Goal: Information Seeking & Learning: Learn about a topic

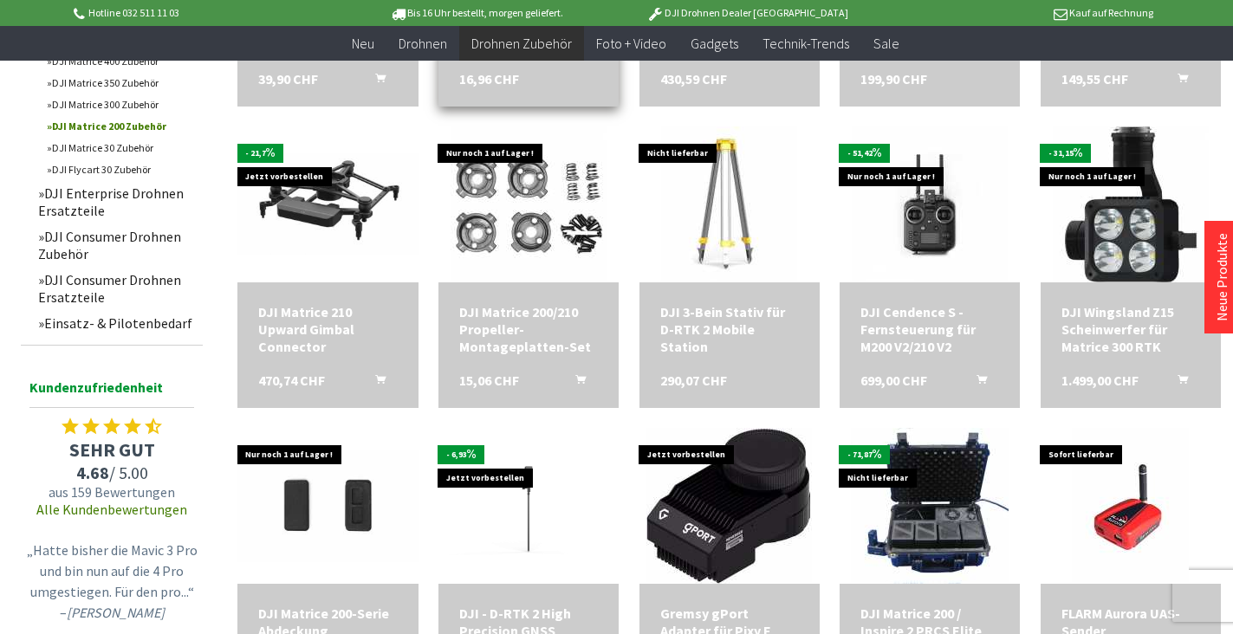
scroll to position [866, 0]
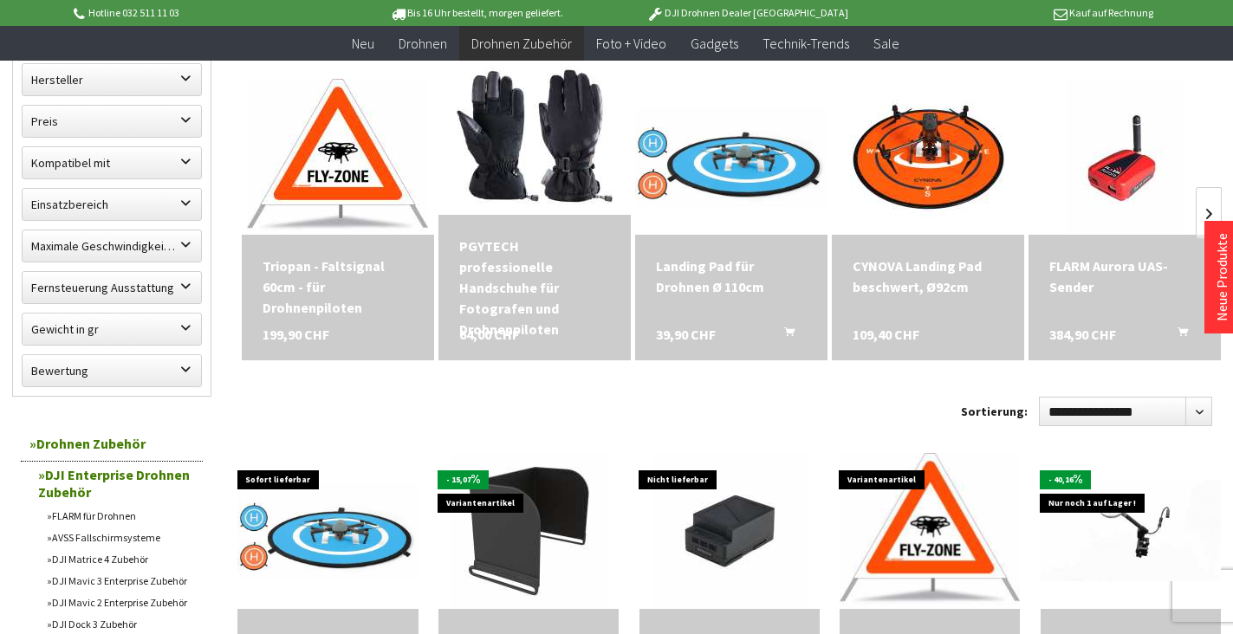
scroll to position [260, 0]
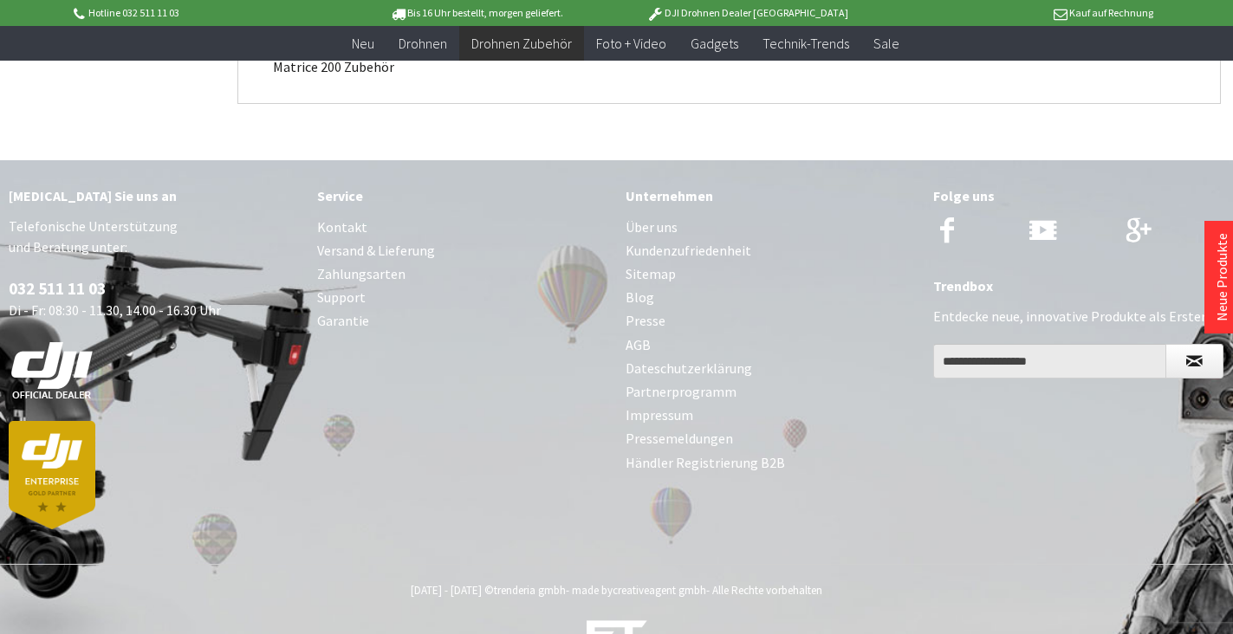
scroll to position [1881, 0]
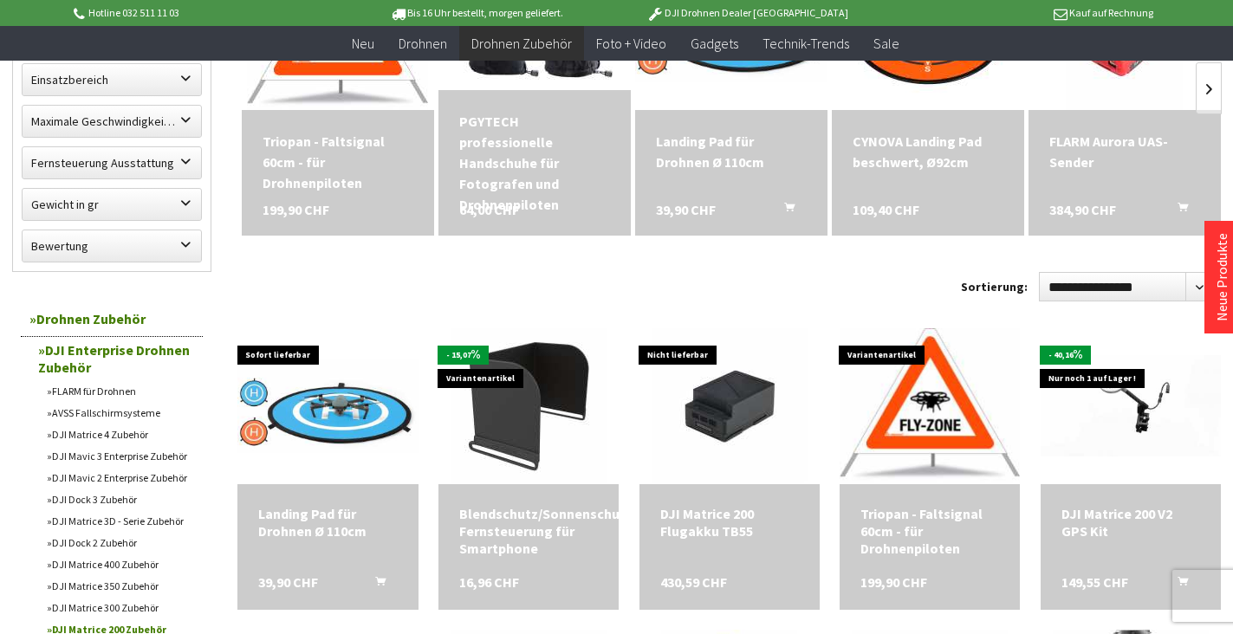
scroll to position [495, 0]
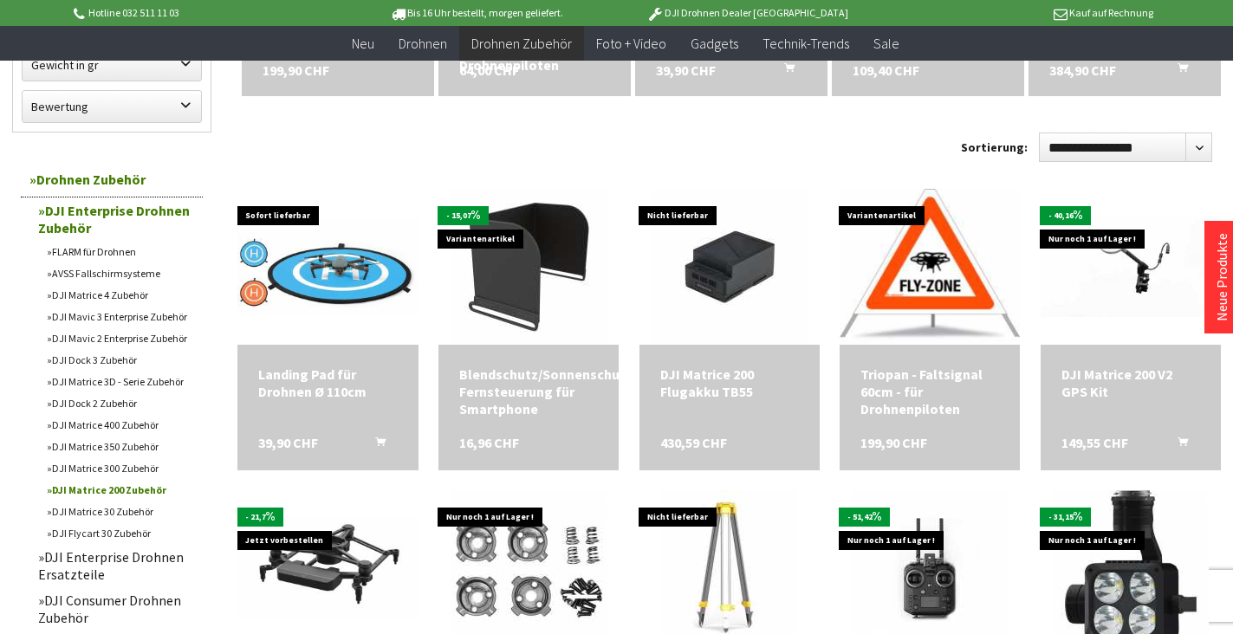
click at [99, 490] on link "DJI Matrice 200 Zubehör" at bounding box center [120, 490] width 165 height 22
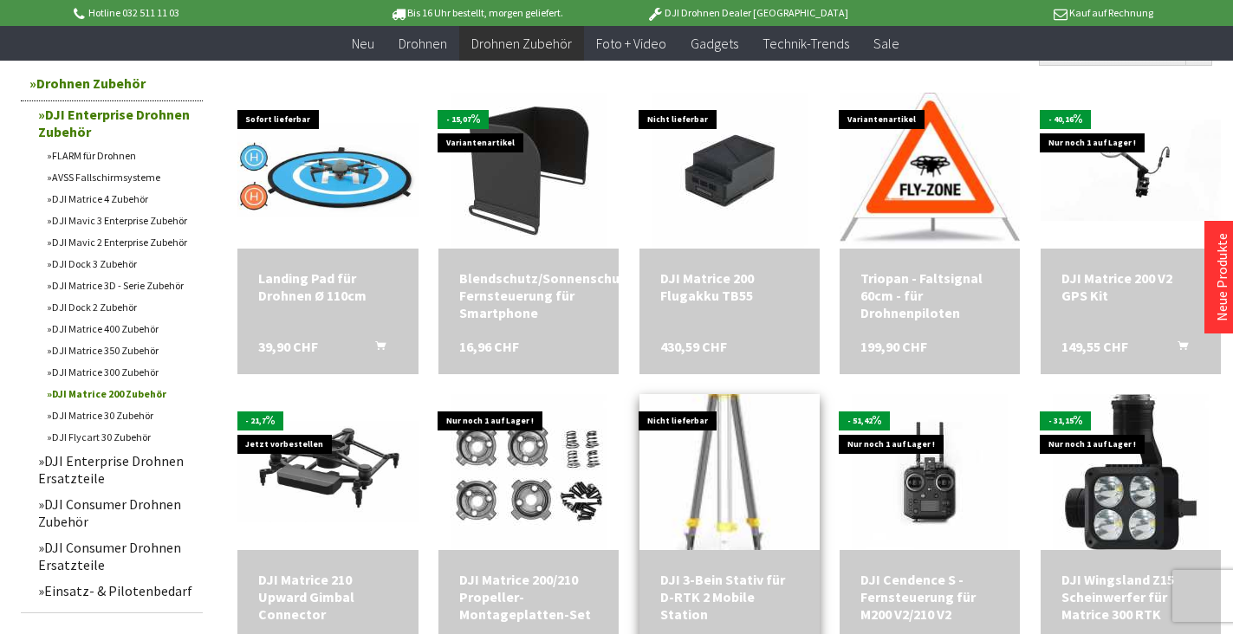
scroll to position [606, 0]
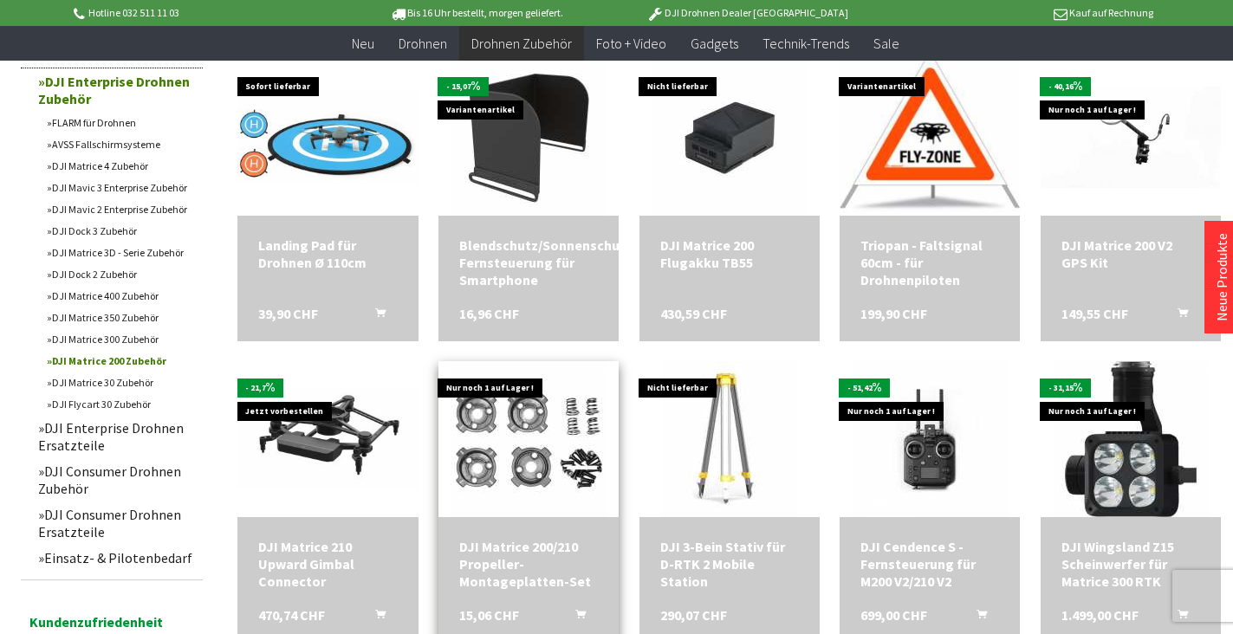
scroll to position [520, 0]
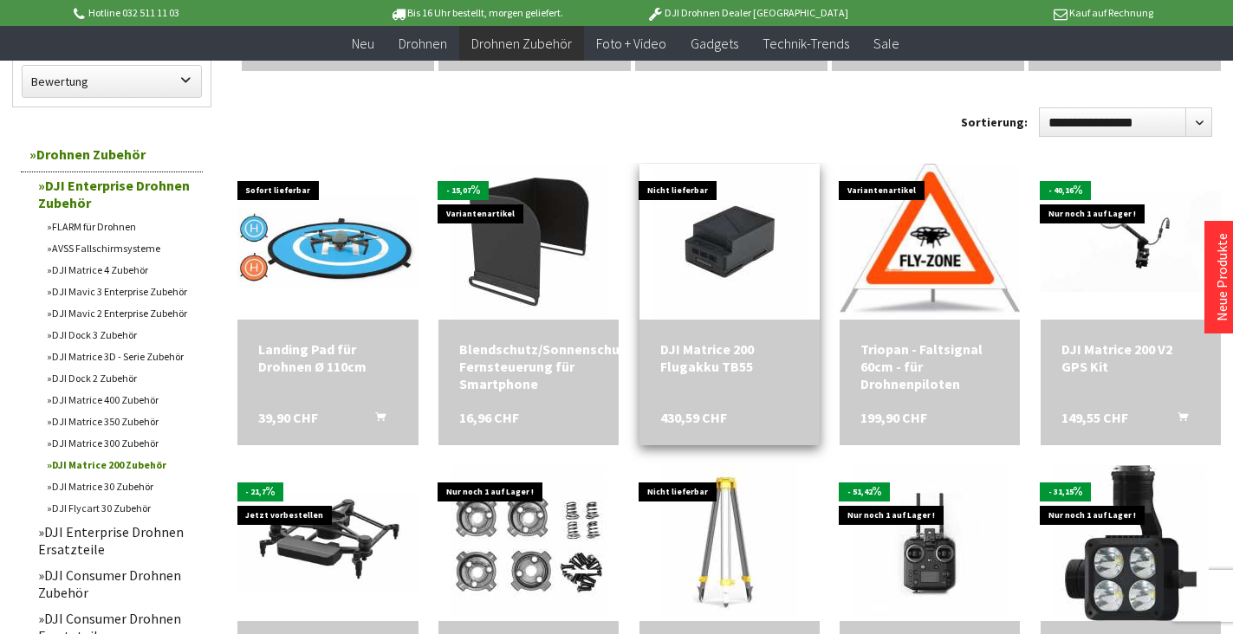
click at [726, 340] on div "DJI Matrice 200 Flugakku TB55" at bounding box center [729, 357] width 139 height 35
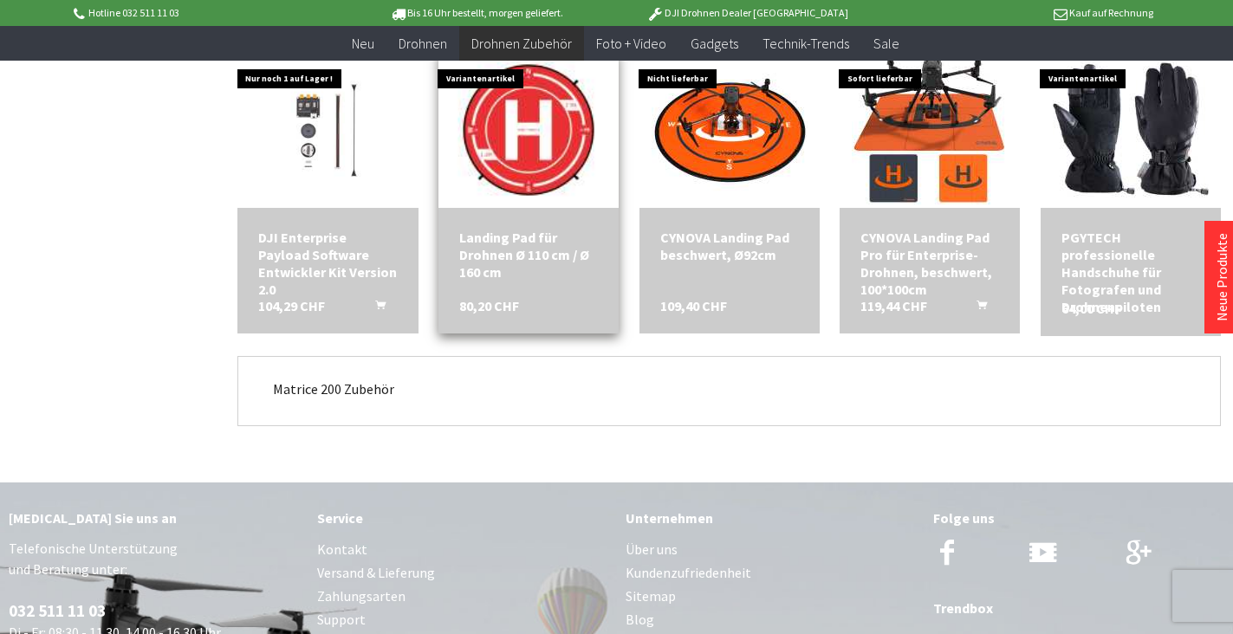
scroll to position [1559, 0]
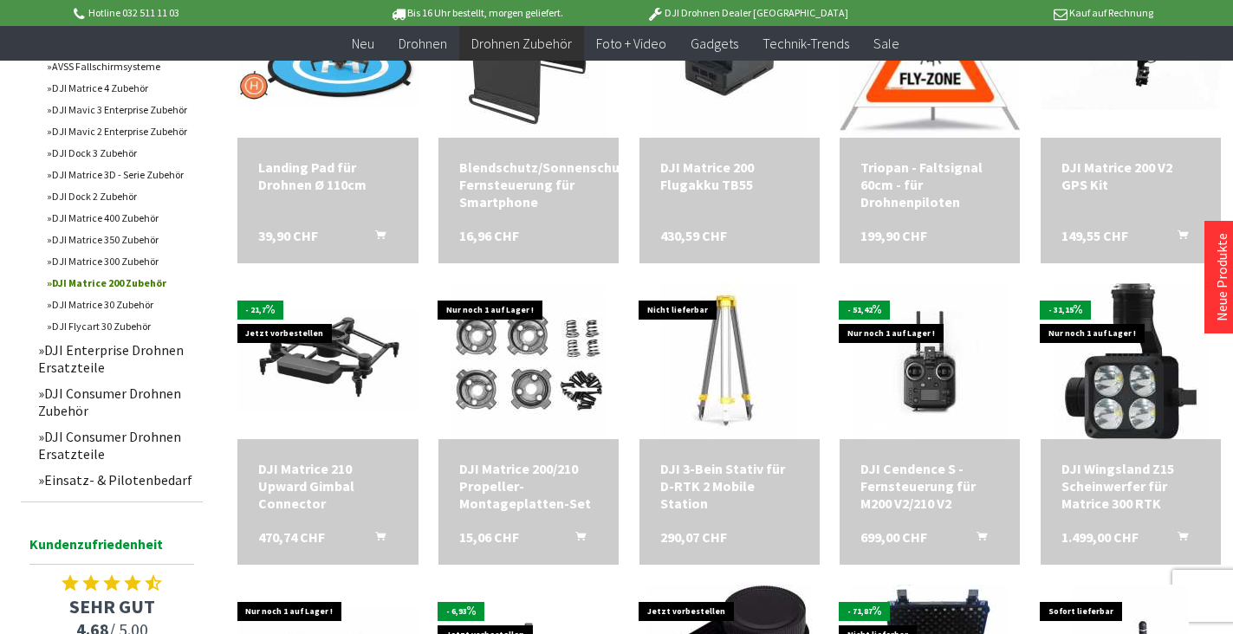
scroll to position [520, 0]
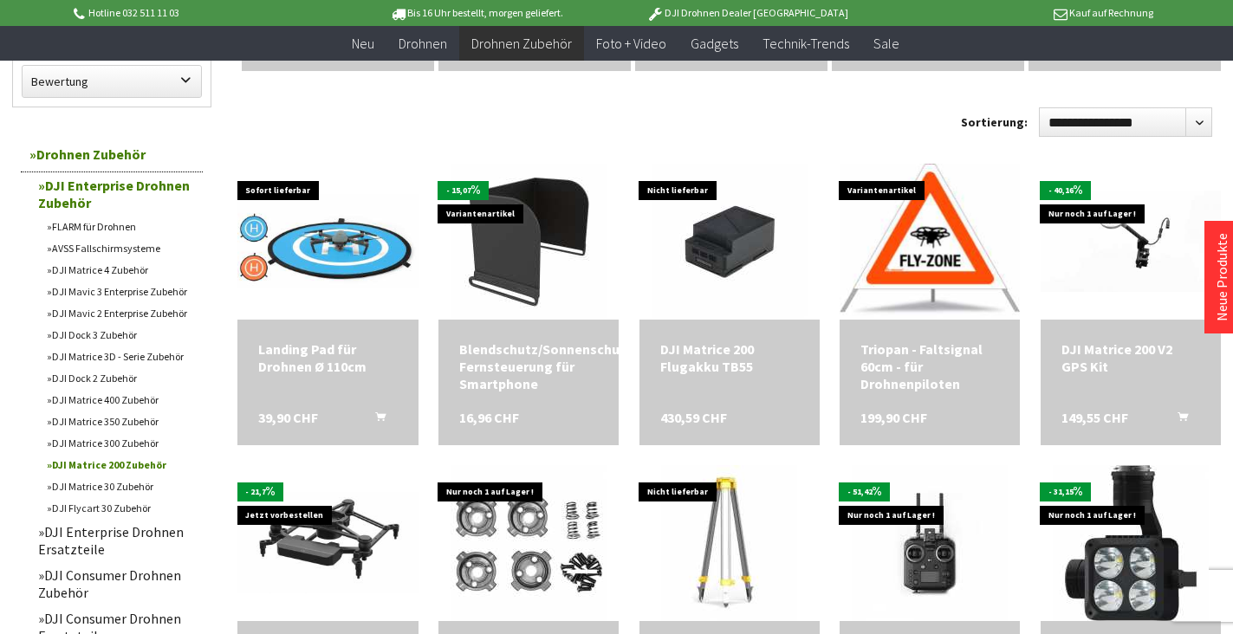
click at [85, 191] on link "DJI Enterprise Drohnen Zubehör" at bounding box center [115, 193] width 173 height 43
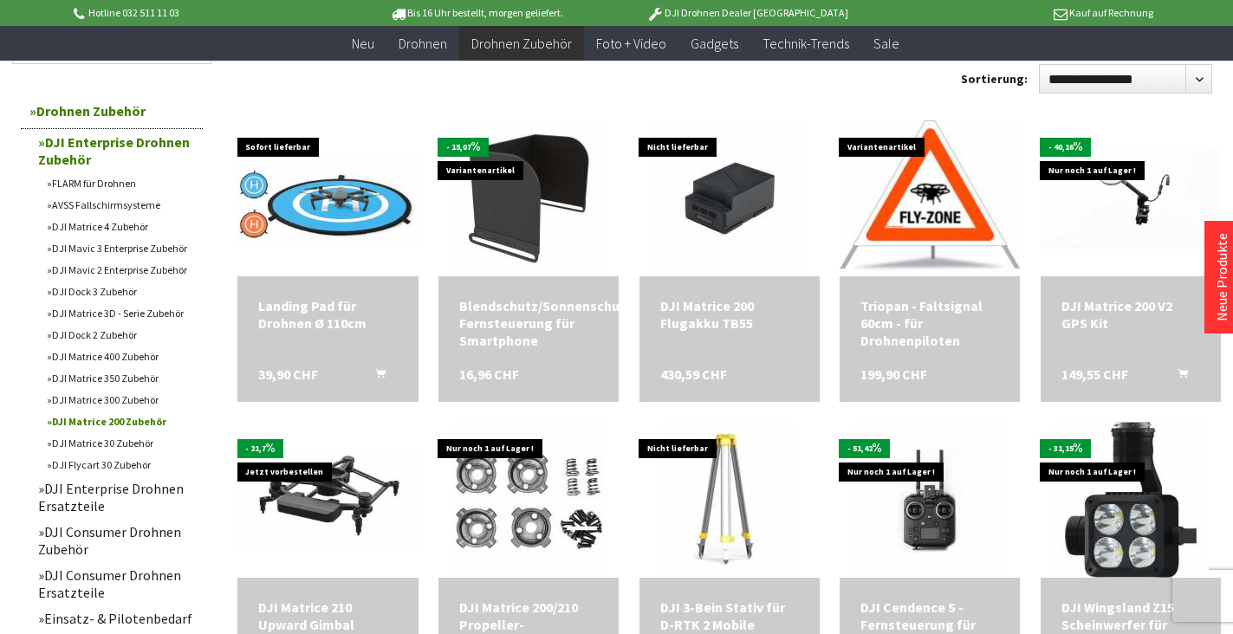
scroll to position [614, 0]
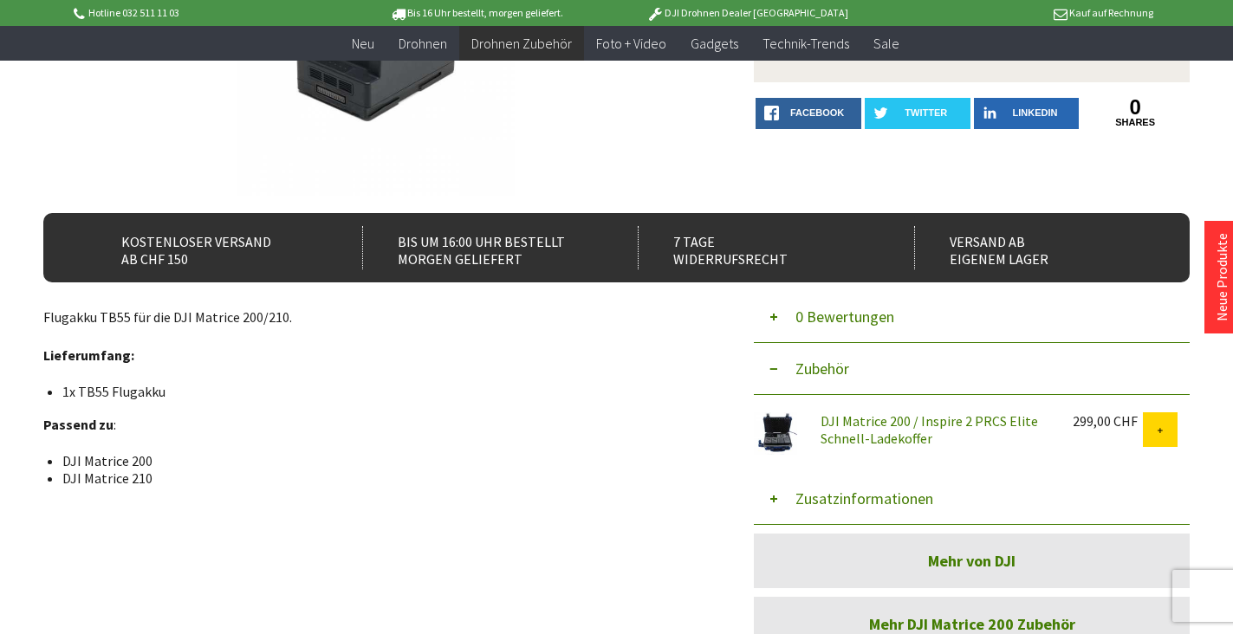
scroll to position [173, 0]
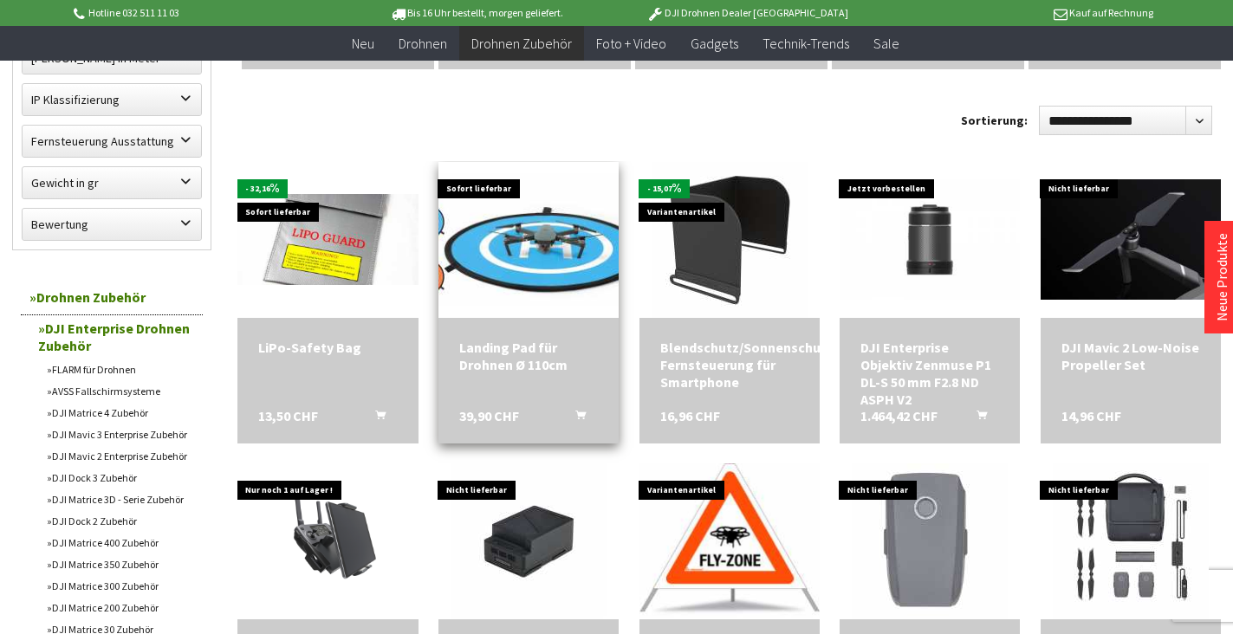
scroll to position [520, 0]
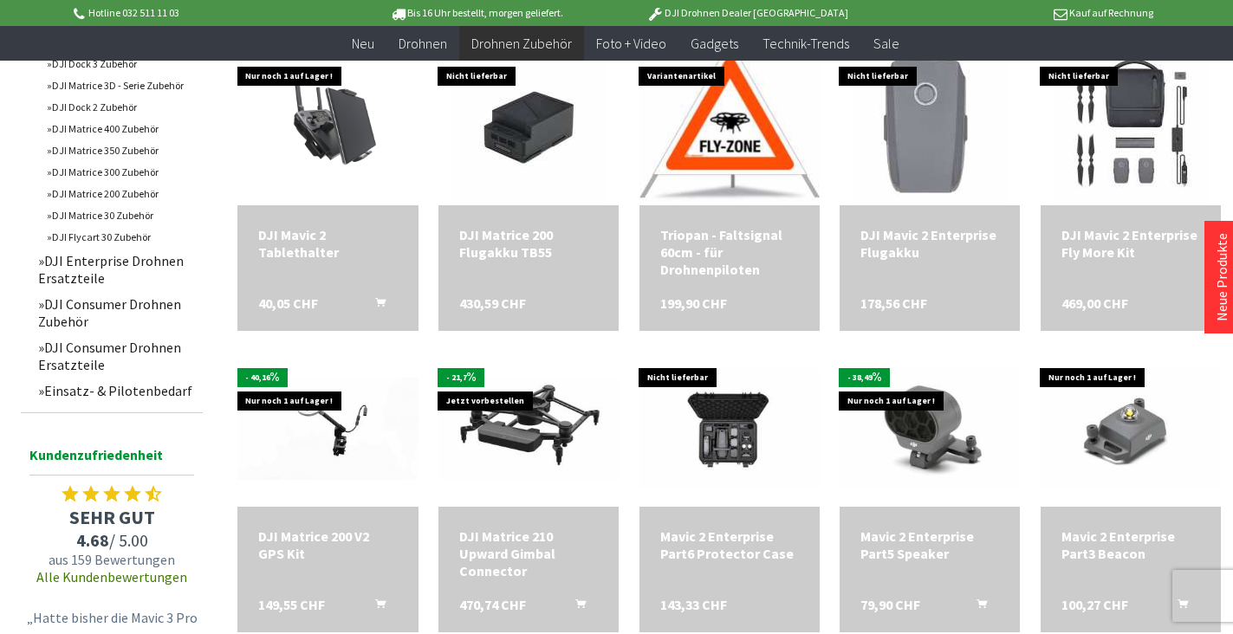
scroll to position [953, 0]
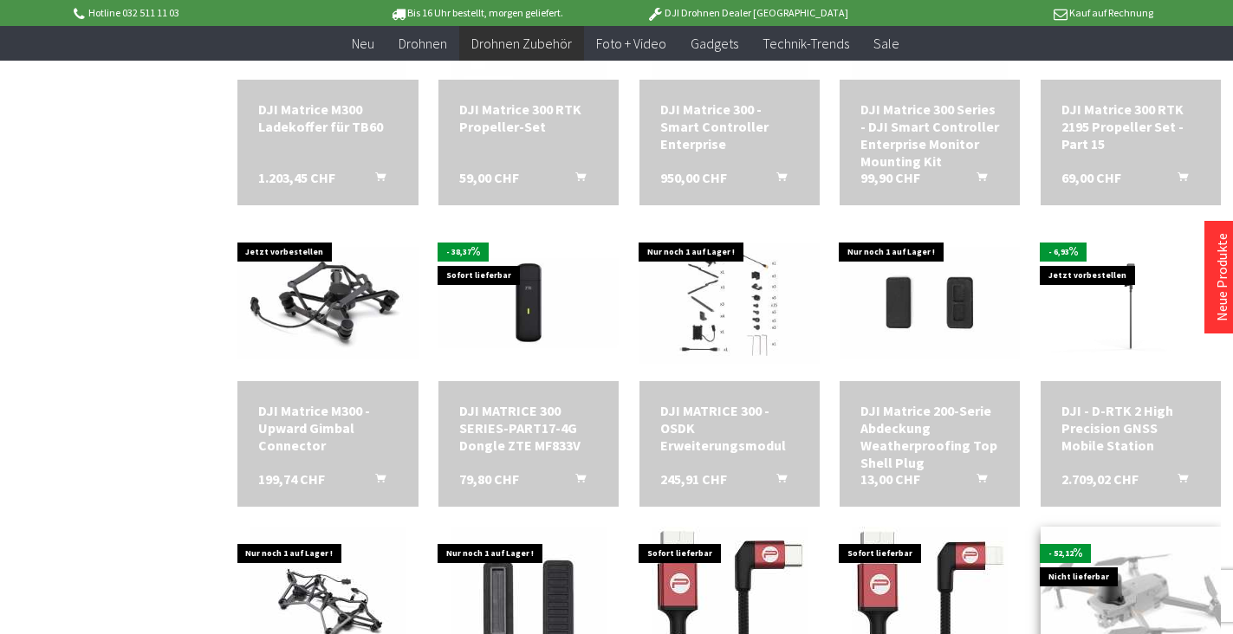
scroll to position [1992, 0]
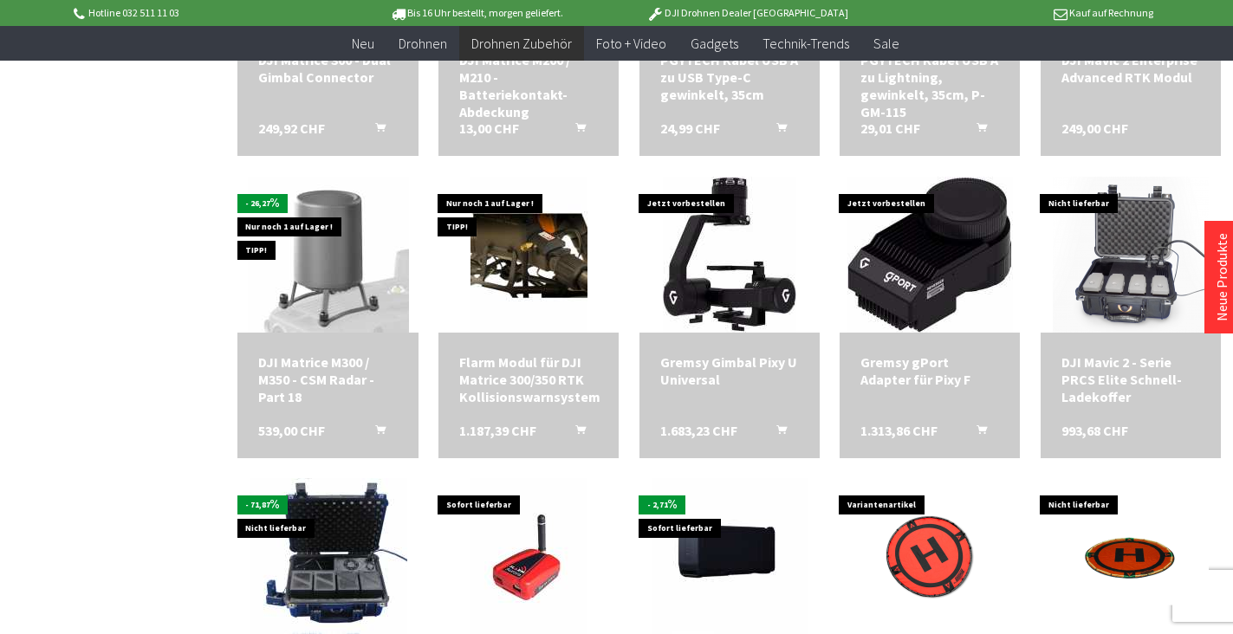
scroll to position [2599, 0]
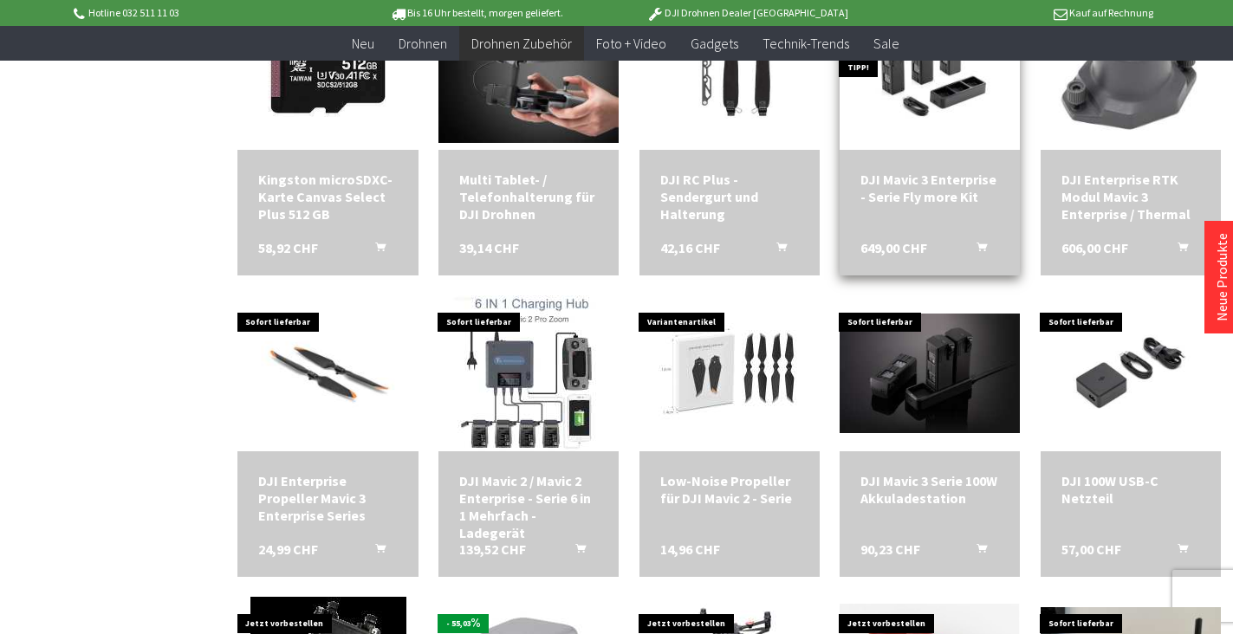
scroll to position [3465, 0]
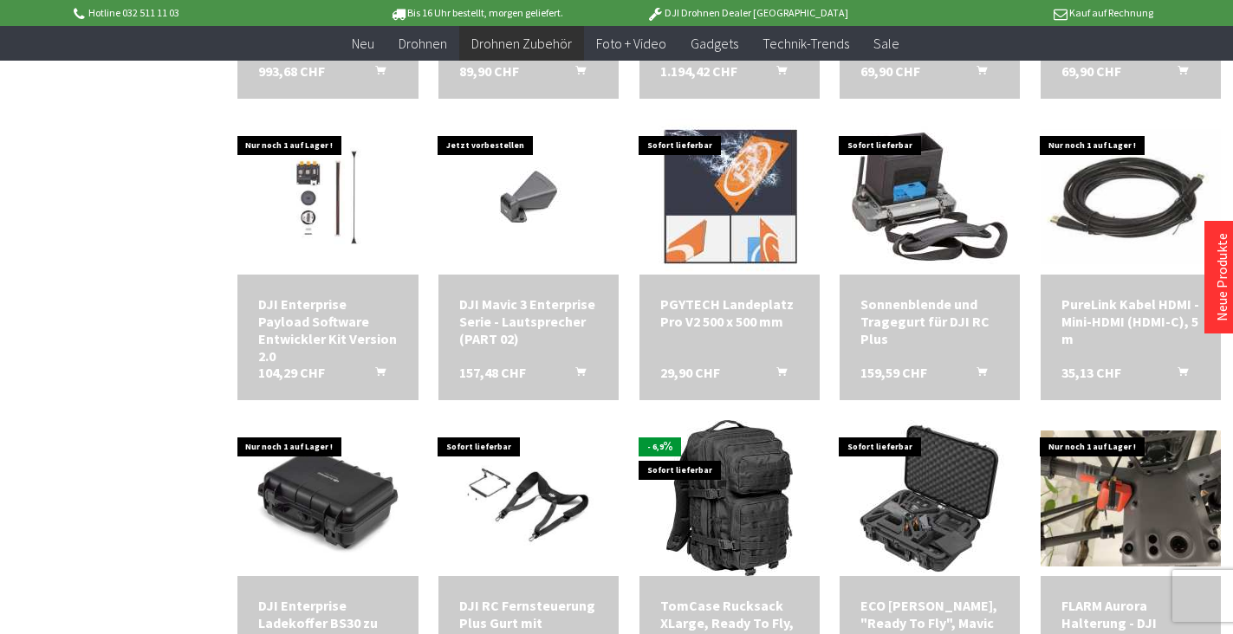
scroll to position [4418, 0]
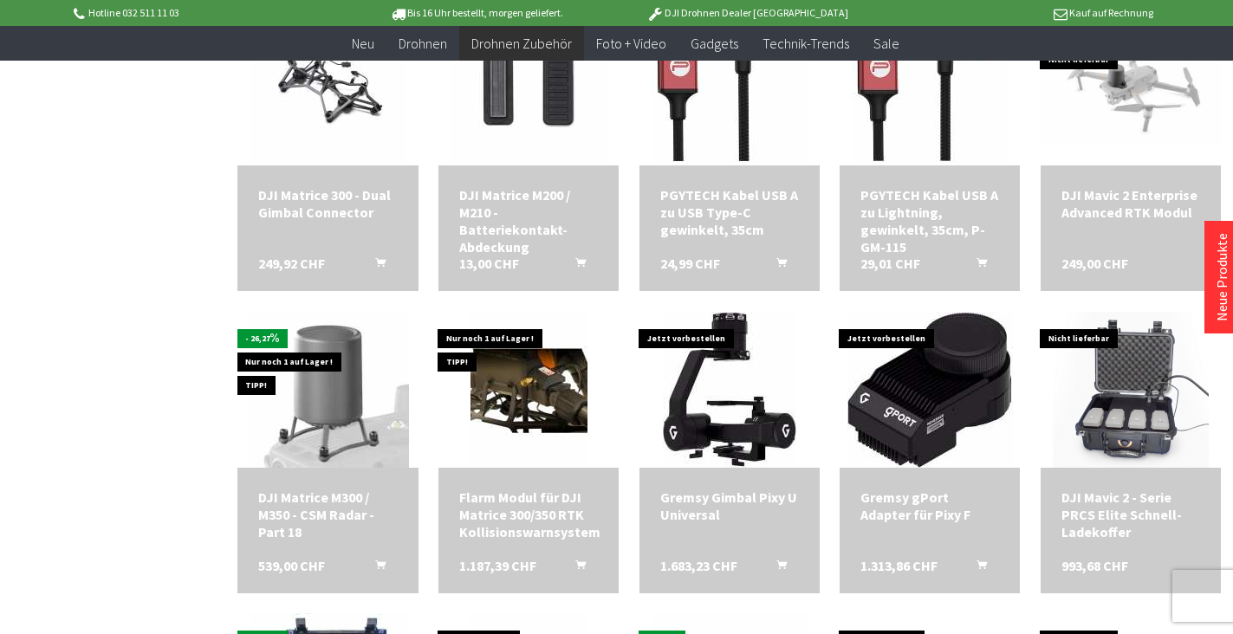
scroll to position [2425, 0]
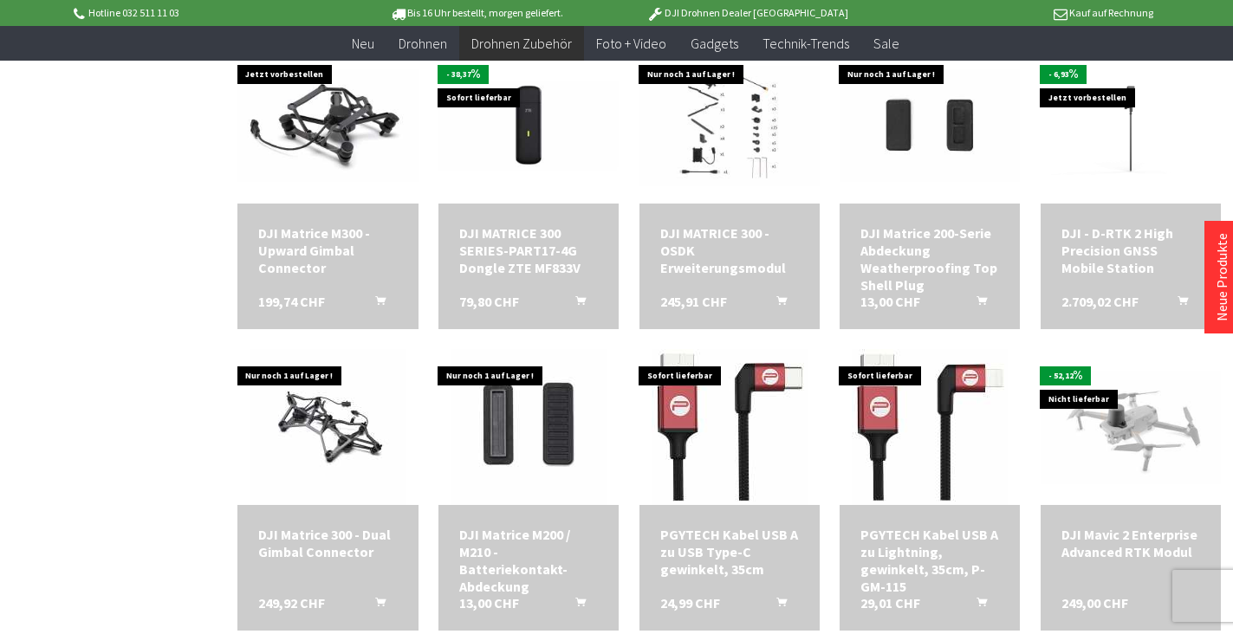
scroll to position [1646, 0]
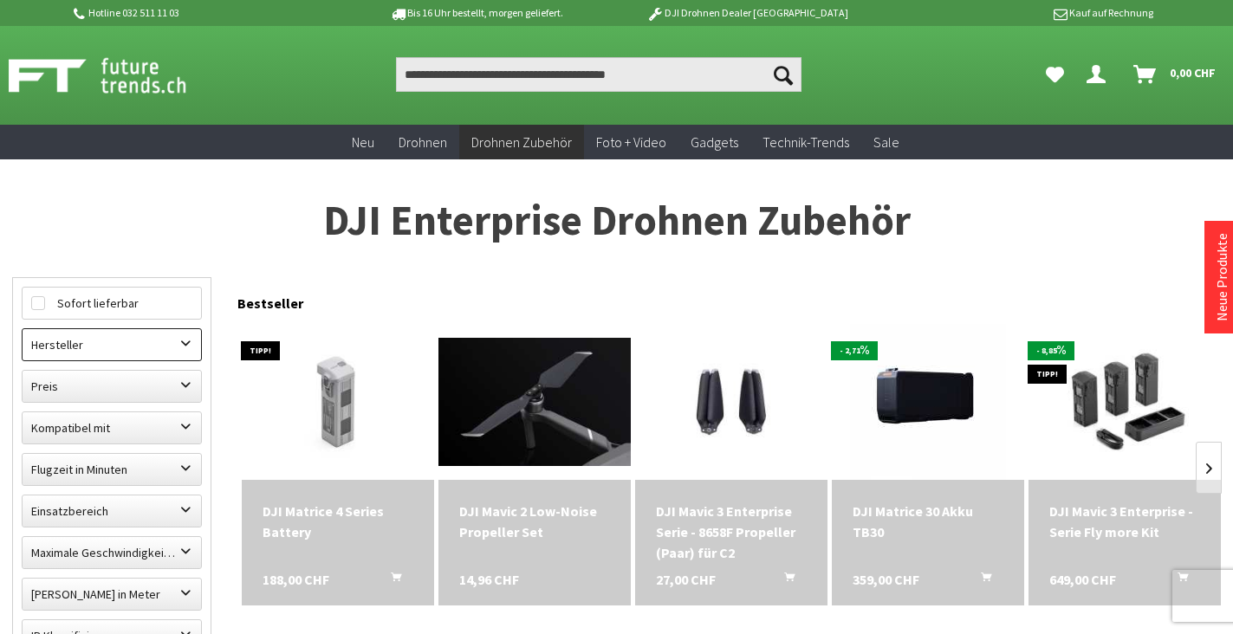
click at [93, 350] on label "Hersteller" at bounding box center [112, 344] width 178 height 31
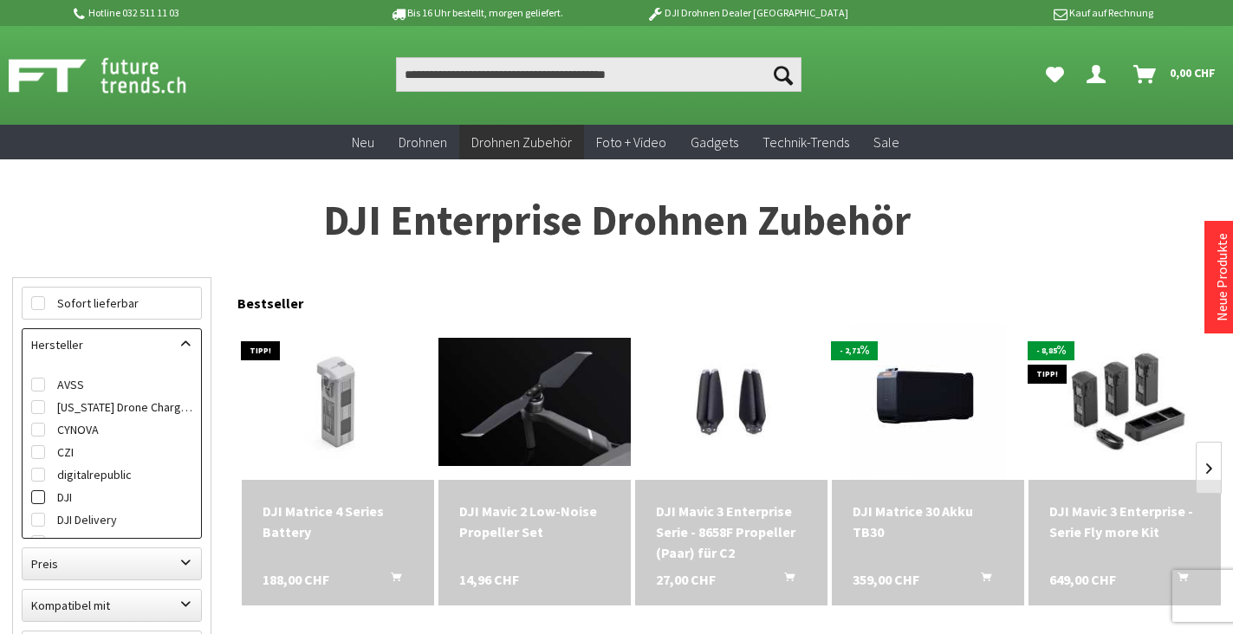
click at [83, 500] on label "DJI" at bounding box center [111, 497] width 161 height 23
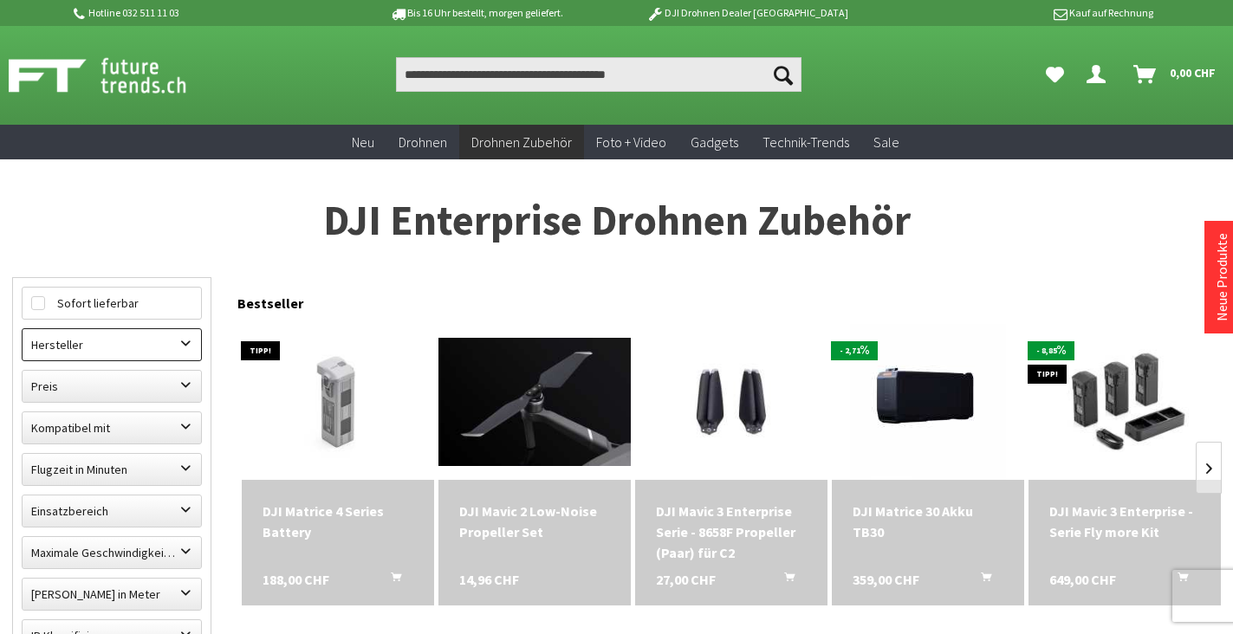
click at [131, 343] on label "Hersteller" at bounding box center [112, 344] width 178 height 31
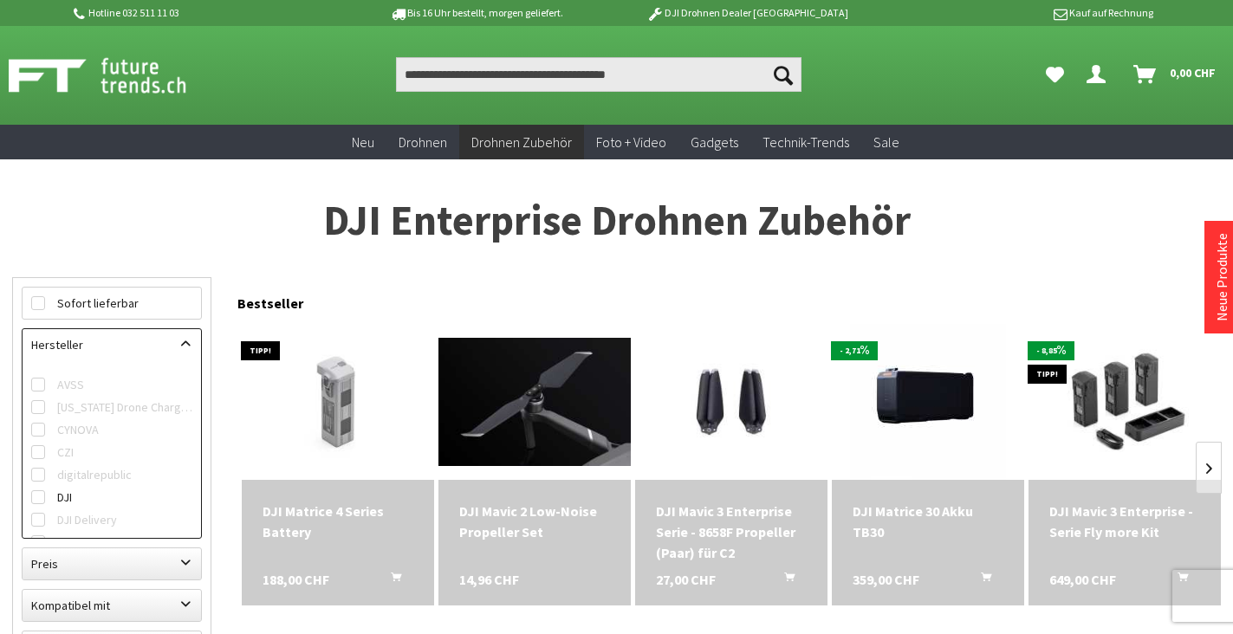
click at [128, 341] on label "Hersteller" at bounding box center [112, 344] width 178 height 31
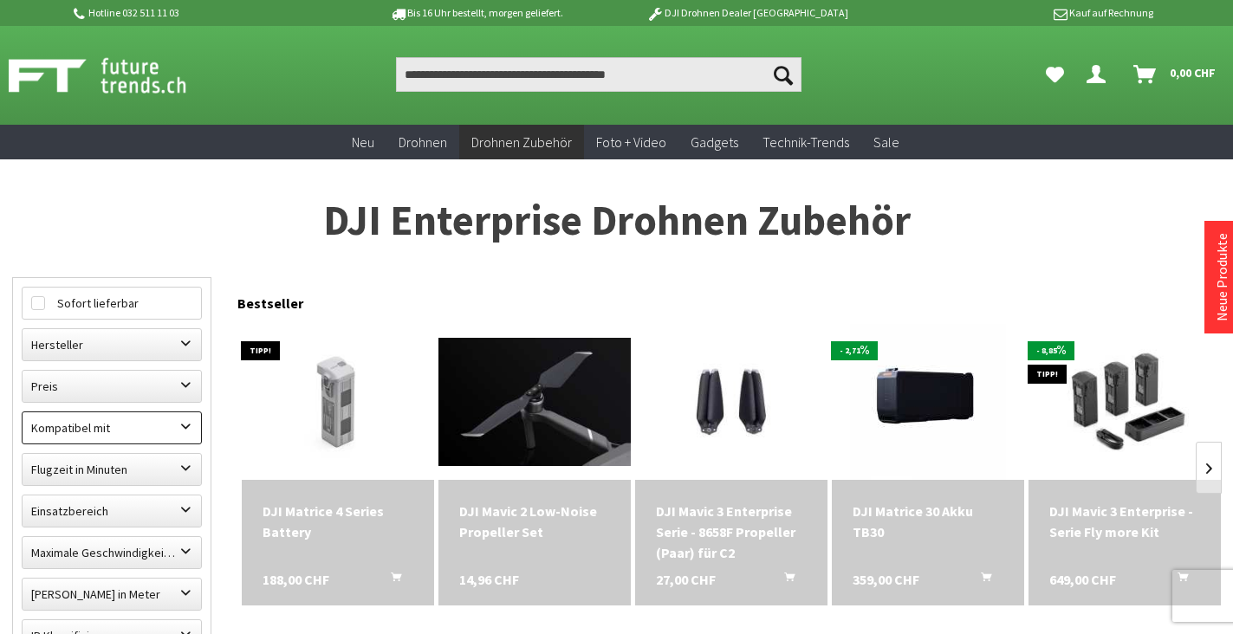
click at [117, 429] on label "Kompatibel mit" at bounding box center [112, 427] width 178 height 31
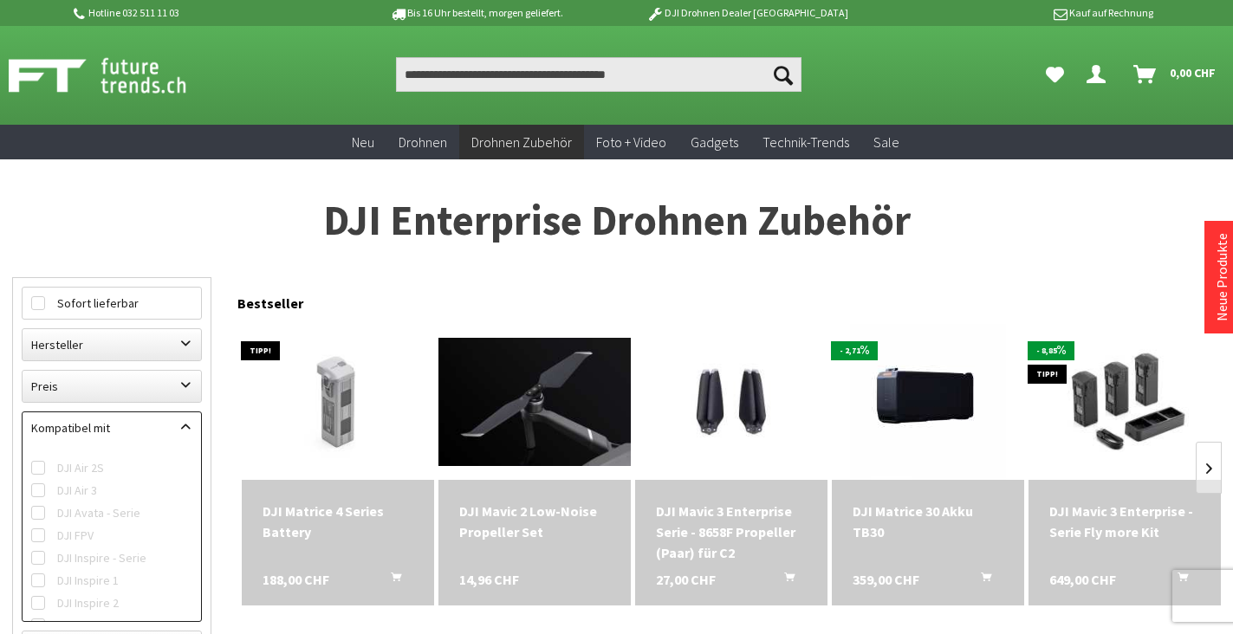
click at [120, 418] on label "Kompatibel mit" at bounding box center [112, 427] width 178 height 31
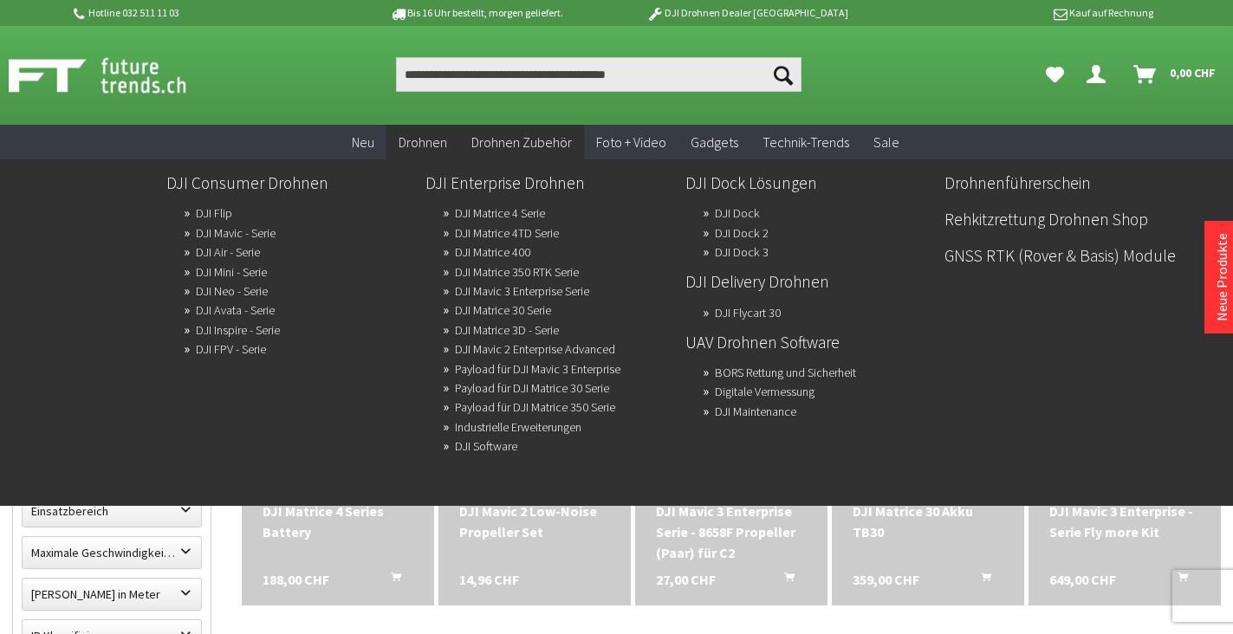
click at [439, 149] on span "Drohnen" at bounding box center [422, 141] width 49 height 17
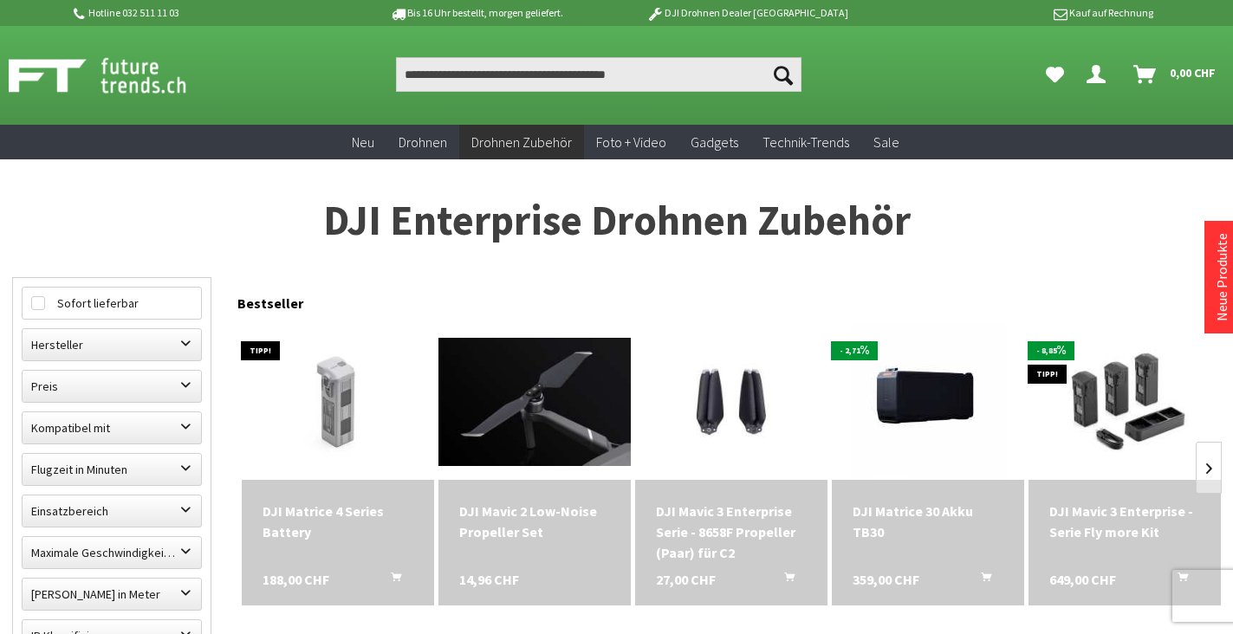
scroll to position [1, 0]
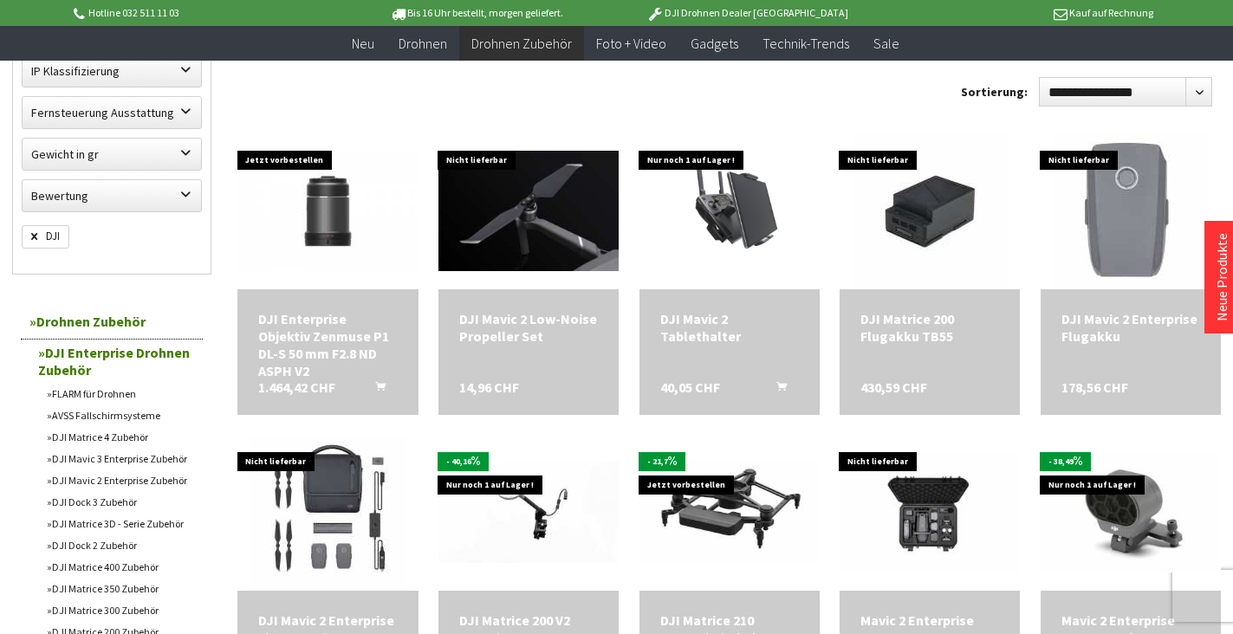
scroll to position [1213, 0]
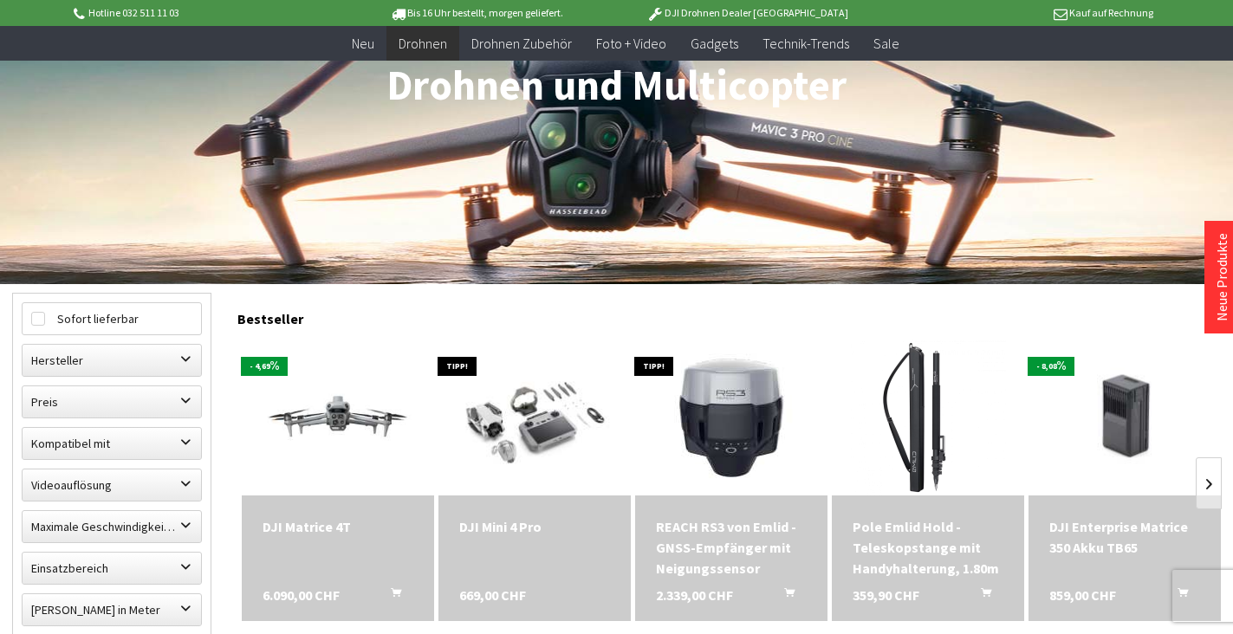
scroll to position [173, 0]
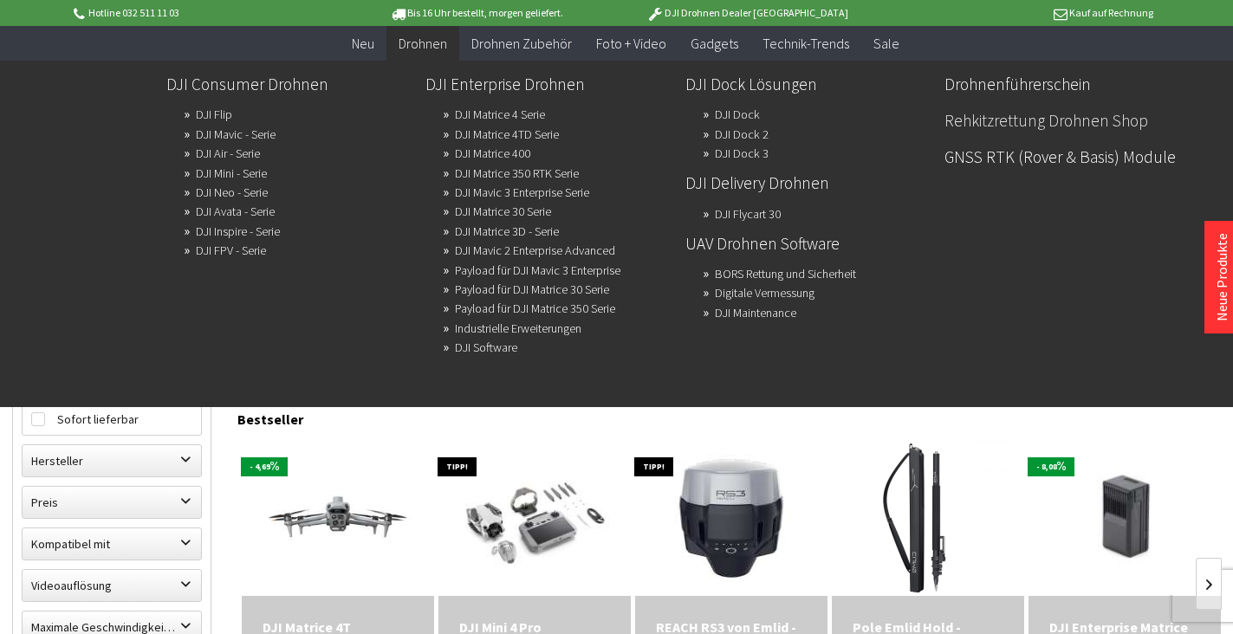
click at [990, 120] on link "Rehkitzrettung Drohnen Shop" at bounding box center [1066, 120] width 245 height 29
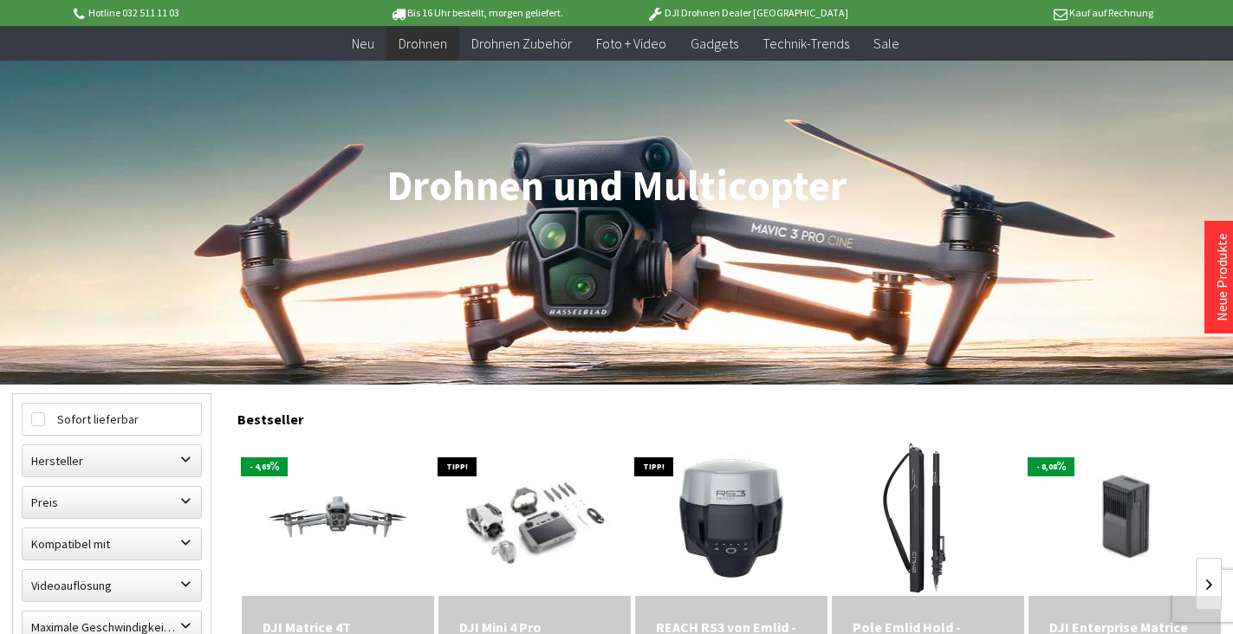
scroll to position [930, 0]
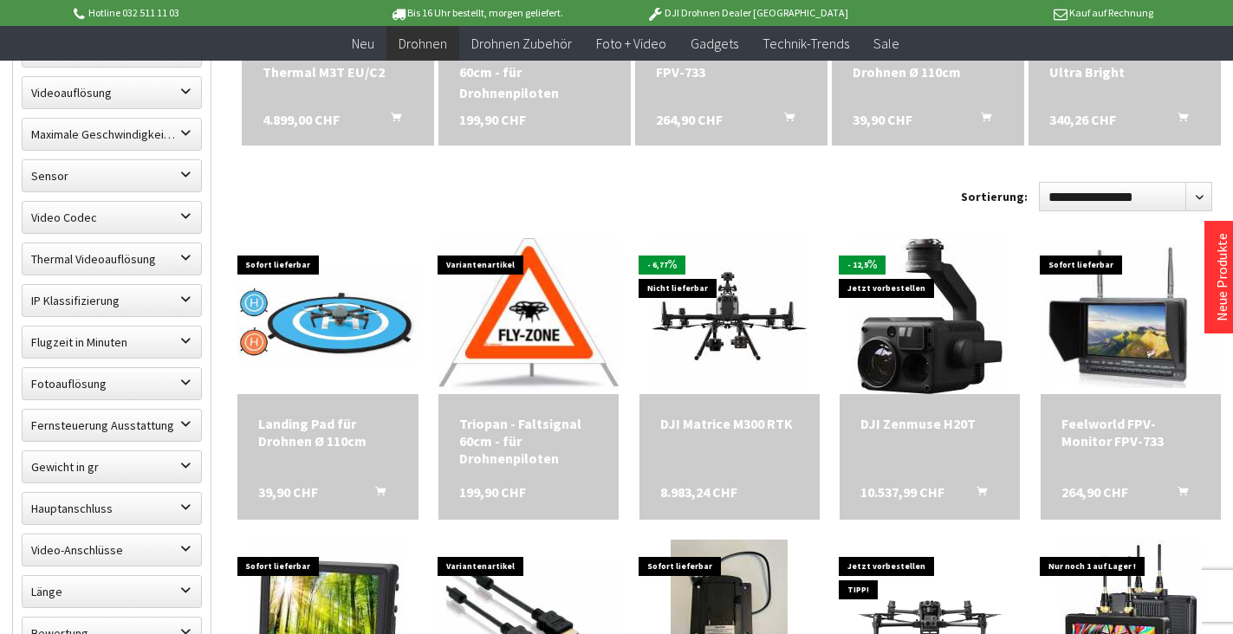
scroll to position [780, 0]
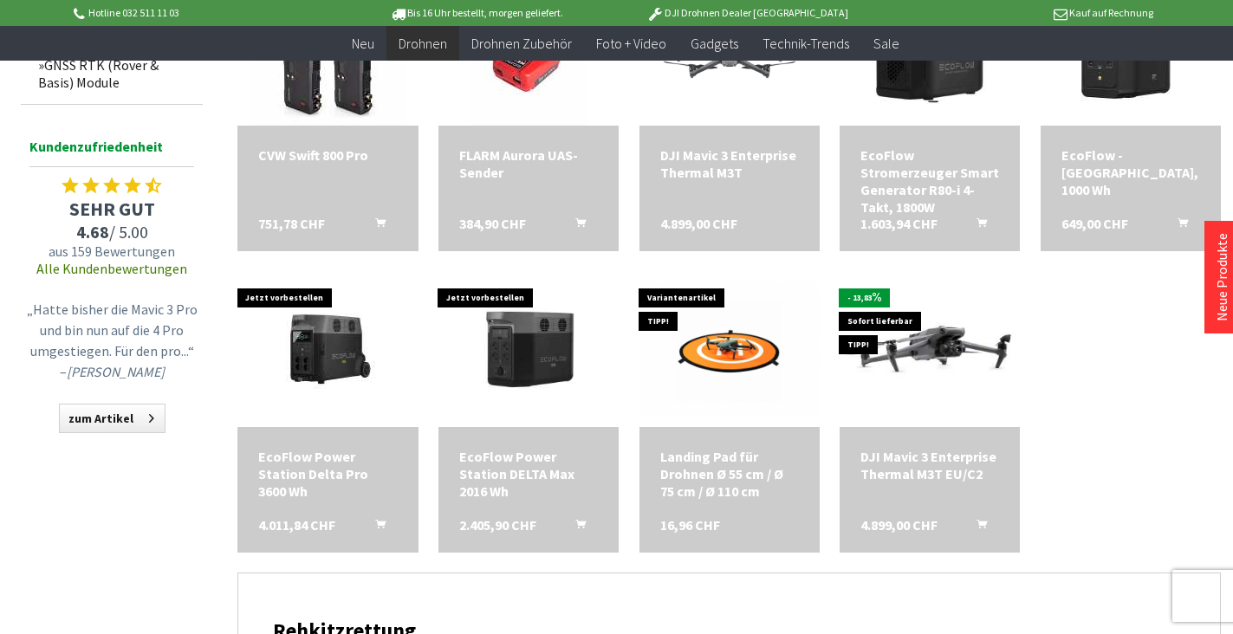
scroll to position [1646, 0]
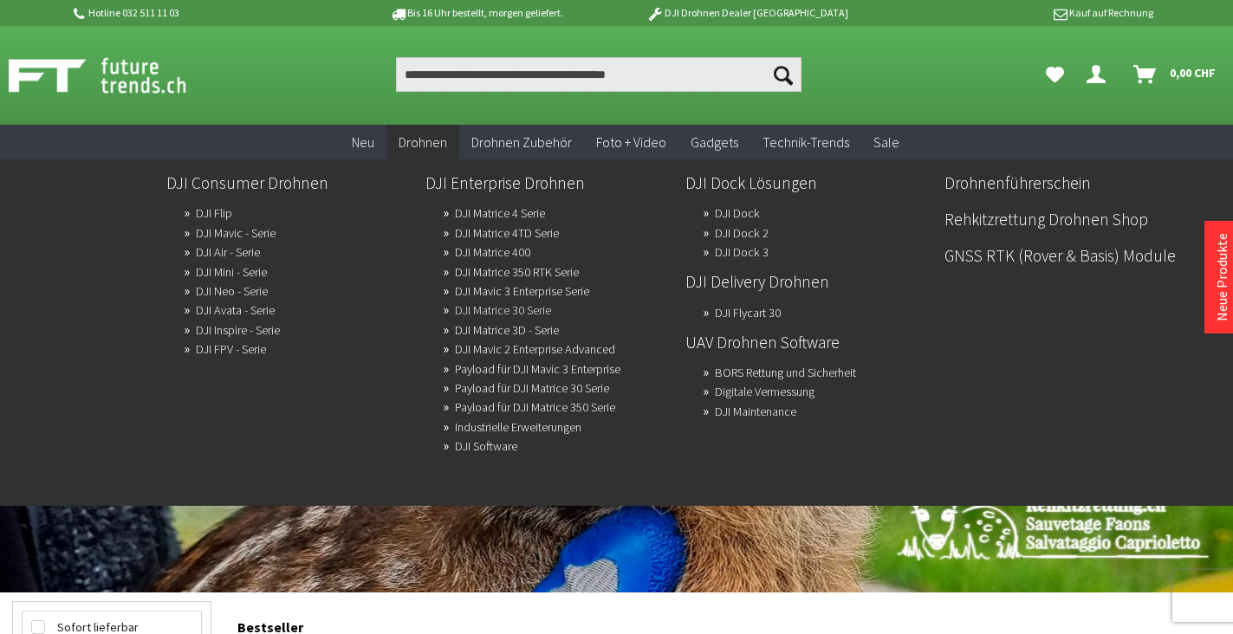
click at [501, 305] on link "DJI Matrice 30 Serie" at bounding box center [503, 310] width 96 height 24
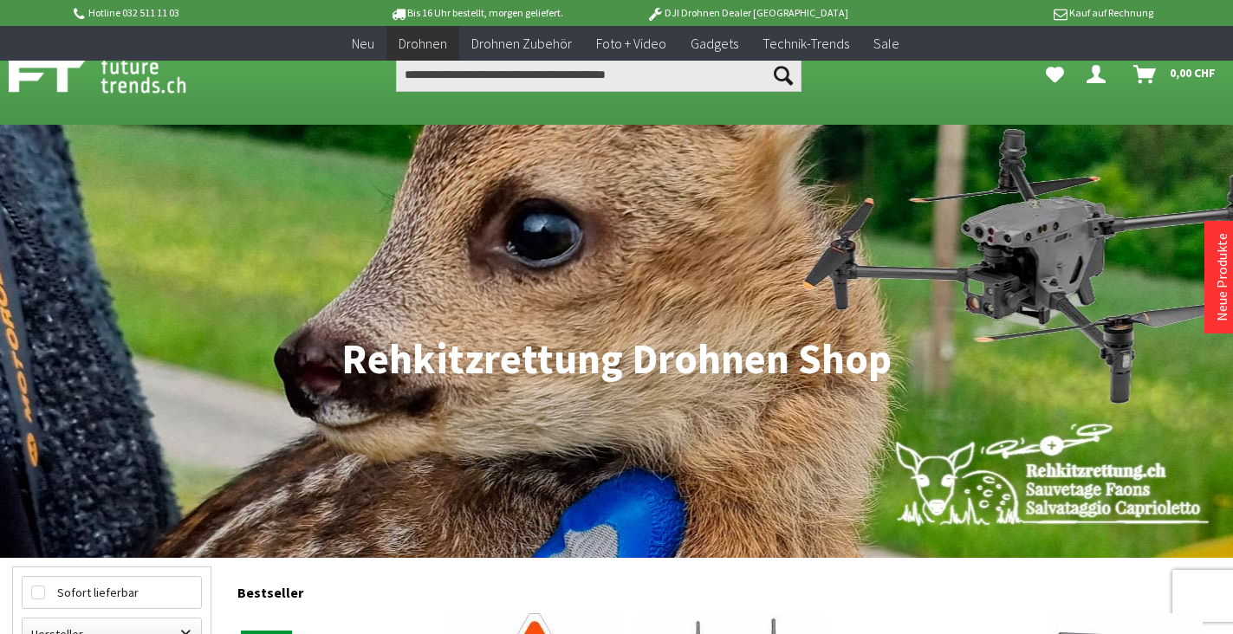
scroll to position [896, 0]
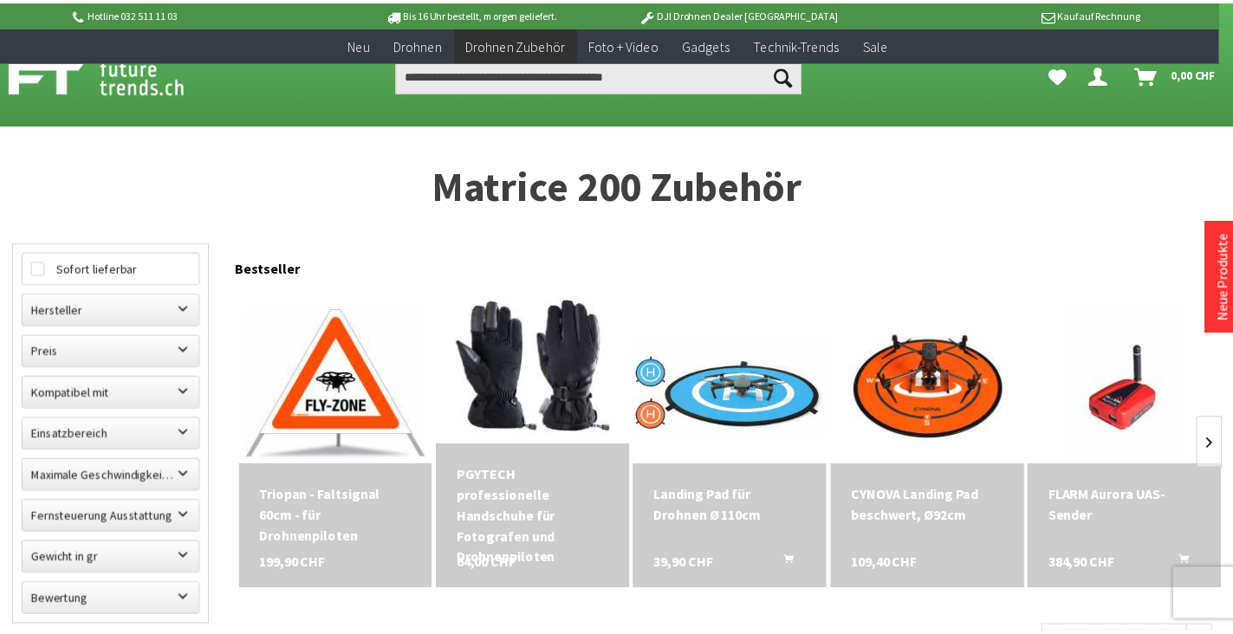
scroll to position [612, 0]
